Goal: Task Accomplishment & Management: Complete application form

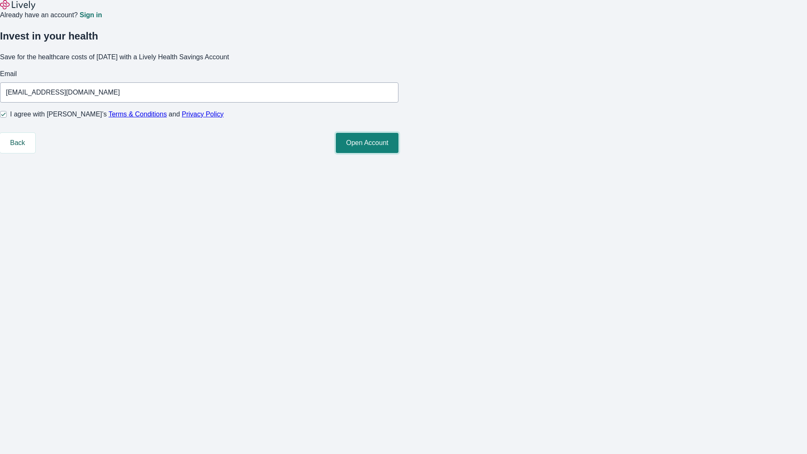
click at [398, 153] on button "Open Account" at bounding box center [367, 143] width 63 height 20
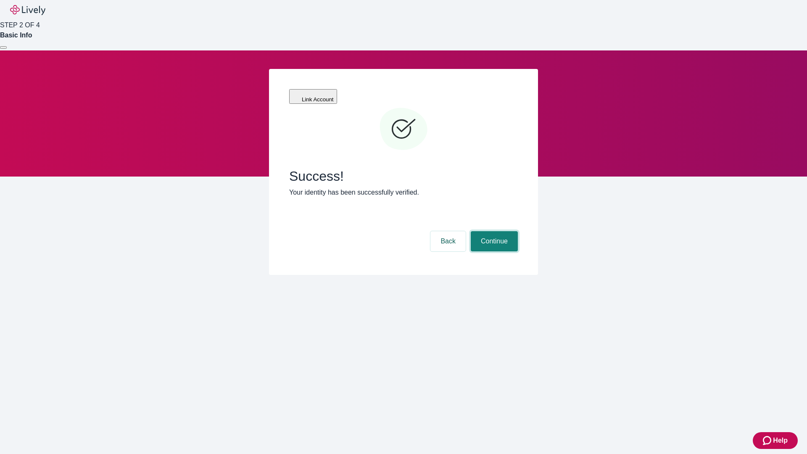
click at [493, 231] on button "Continue" at bounding box center [493, 241] width 47 height 20
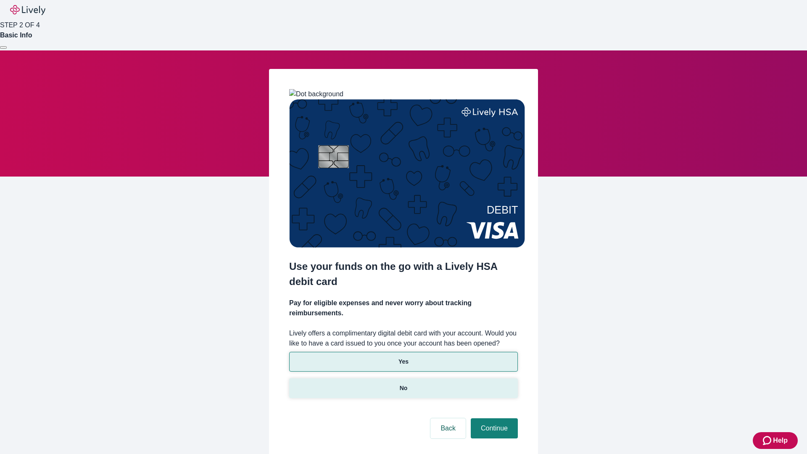
click at [403, 384] on p "No" at bounding box center [403, 388] width 8 height 9
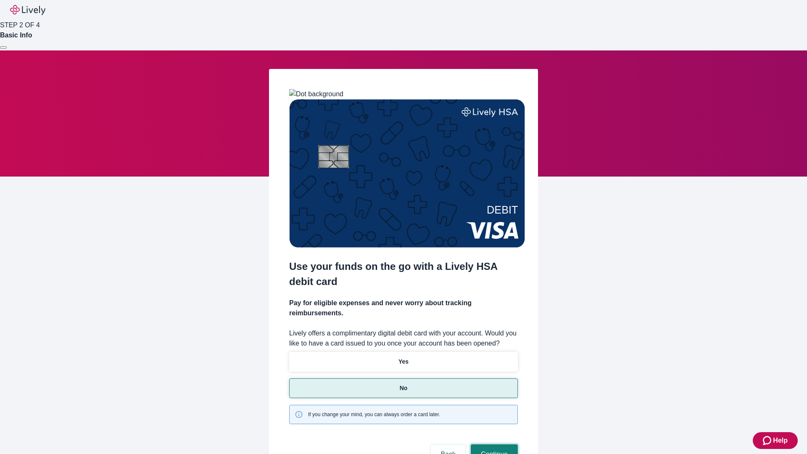
click at [493, 444] on button "Continue" at bounding box center [493, 454] width 47 height 20
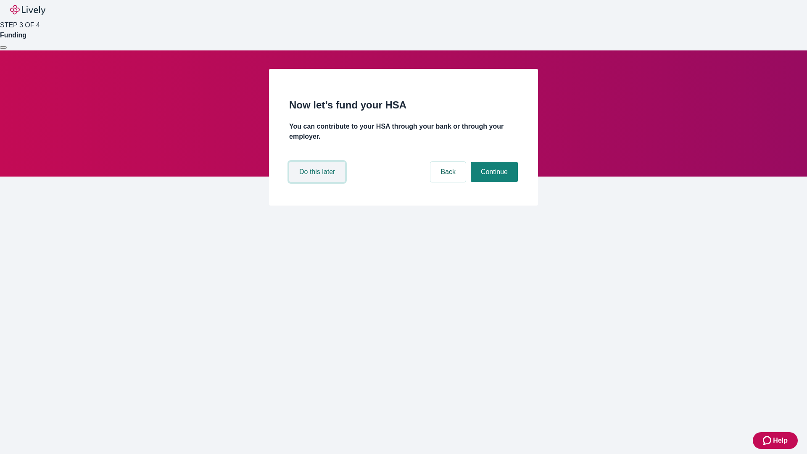
click at [318, 182] on button "Do this later" at bounding box center [317, 172] width 56 height 20
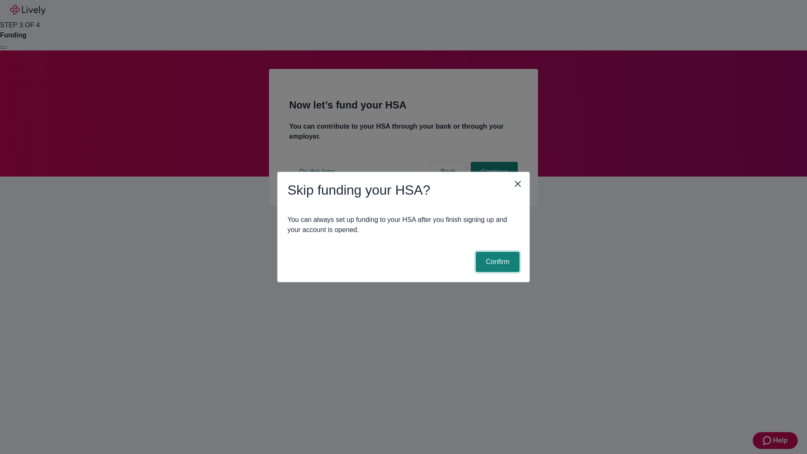
click at [496, 262] on button "Confirm" at bounding box center [498, 262] width 44 height 20
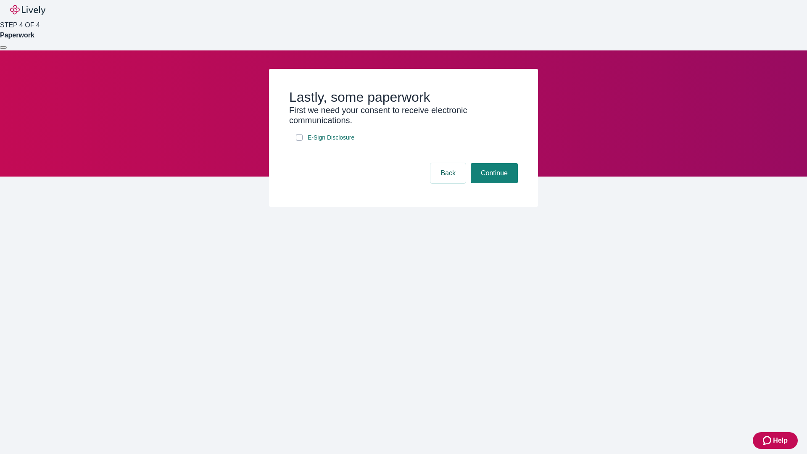
click at [299, 141] on input "E-Sign Disclosure" at bounding box center [299, 137] width 7 height 7
checkbox input "true"
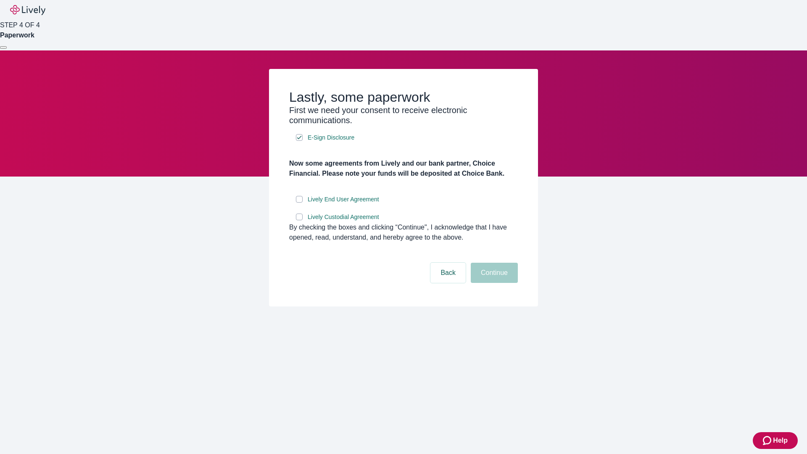
click at [299, 202] on input "Lively End User Agreement" at bounding box center [299, 199] width 7 height 7
checkbox input "true"
click at [299, 220] on input "Lively Custodial Agreement" at bounding box center [299, 216] width 7 height 7
checkbox input "true"
click at [493, 283] on button "Continue" at bounding box center [493, 273] width 47 height 20
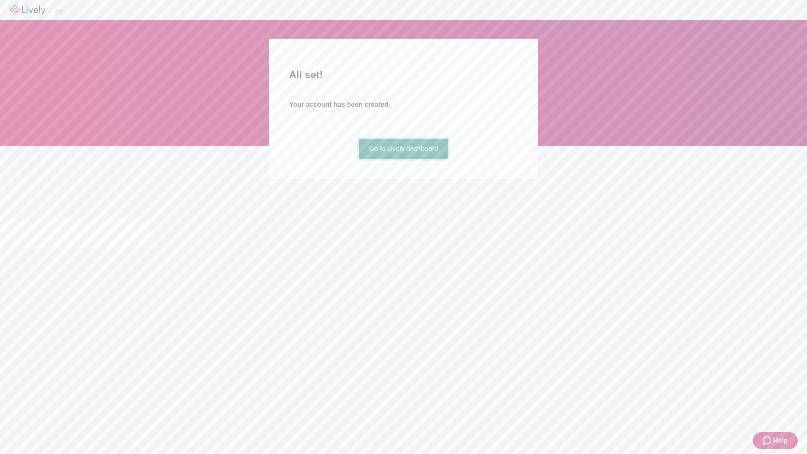
click at [403, 159] on link "Go to Lively dashboard" at bounding box center [403, 149] width 89 height 20
